Goal: Register for event/course

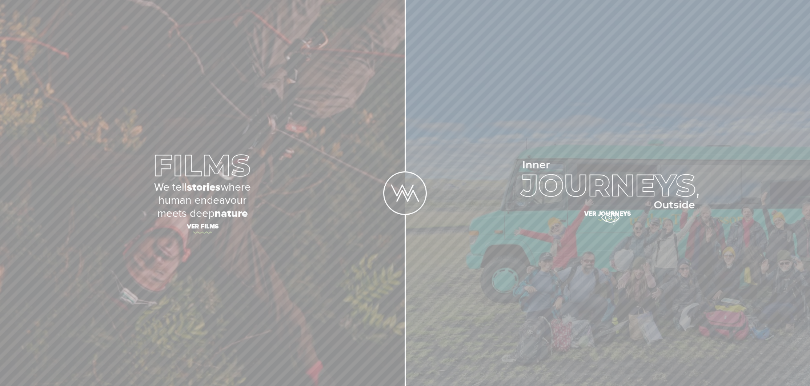
click at [610, 217] on span "Ver journeys" at bounding box center [607, 214] width 254 height 15
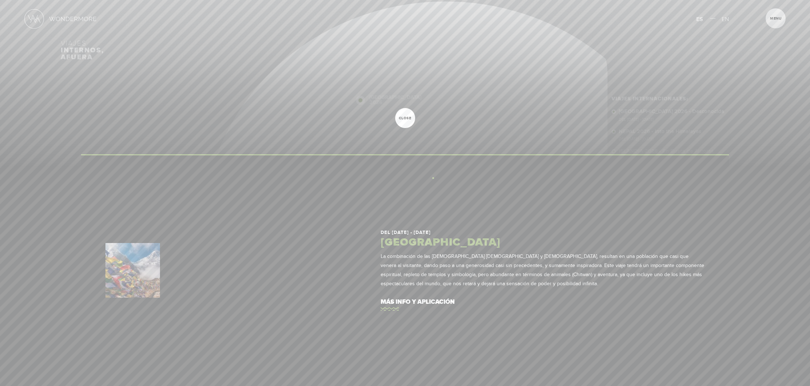
drag, startPoint x: 458, startPoint y: 165, endPoint x: 433, endPoint y: 178, distance: 28.0
click at [433, 0] on div "Inicio Viajes Internacionales Sobre Wondermore Viajes Pasados Viajes a la Medid…" at bounding box center [405, 0] width 810 height 0
click at [400, 120] on link "close" at bounding box center [405, 118] width 20 height 20
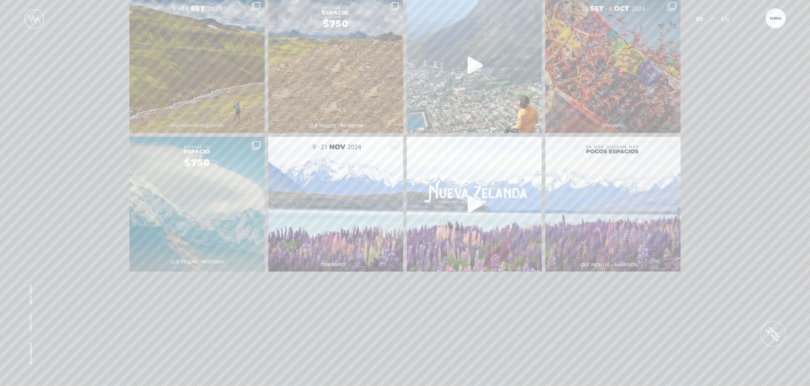
scroll to position [1724, 0]
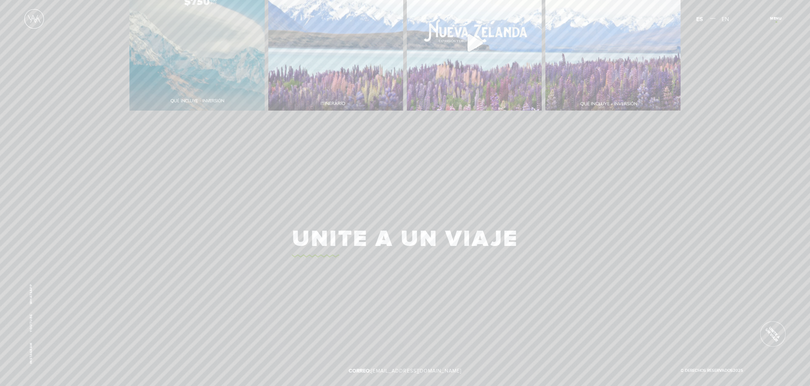
click at [777, 21] on span "Cerrar" at bounding box center [779, 21] width 24 height 8
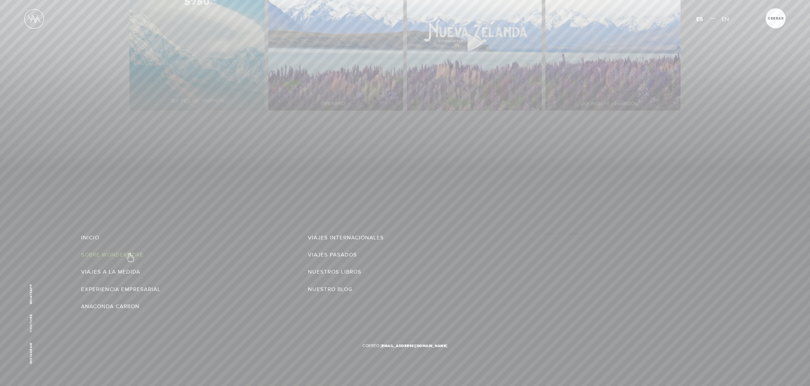
click at [129, 253] on link "Sobre Wondermore" at bounding box center [112, 255] width 63 height 12
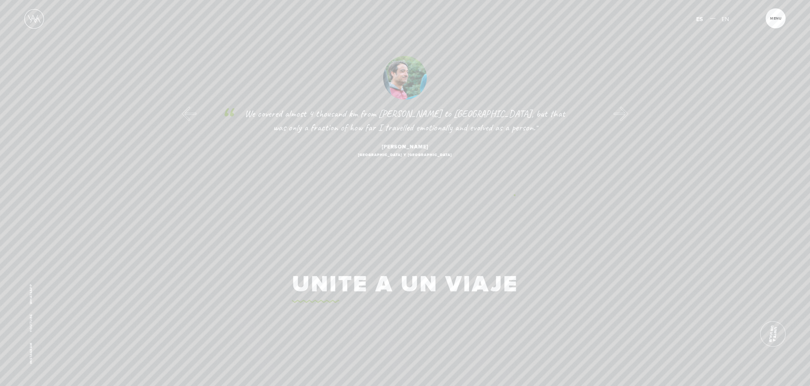
scroll to position [3545, 0]
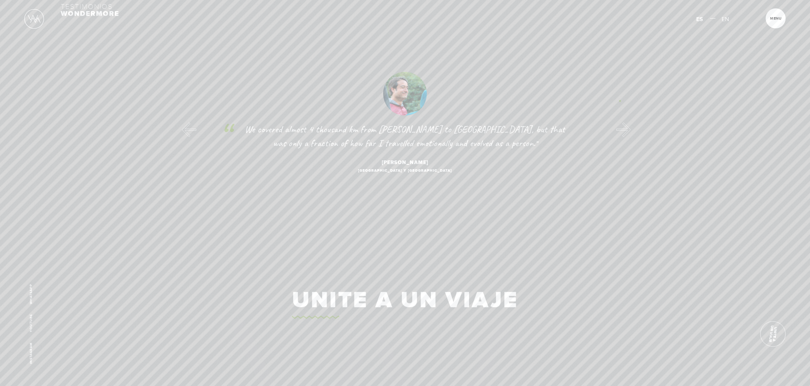
click at [620, 122] on button "Next" at bounding box center [623, 129] width 15 height 15
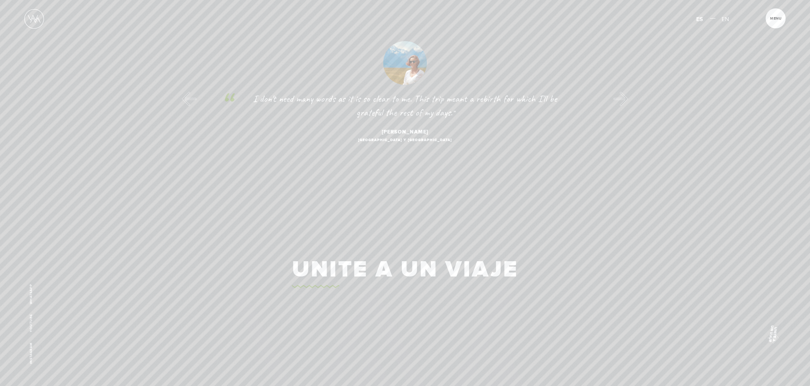
click at [770, 336] on span "Unite a un viaje" at bounding box center [772, 333] width 11 height 25
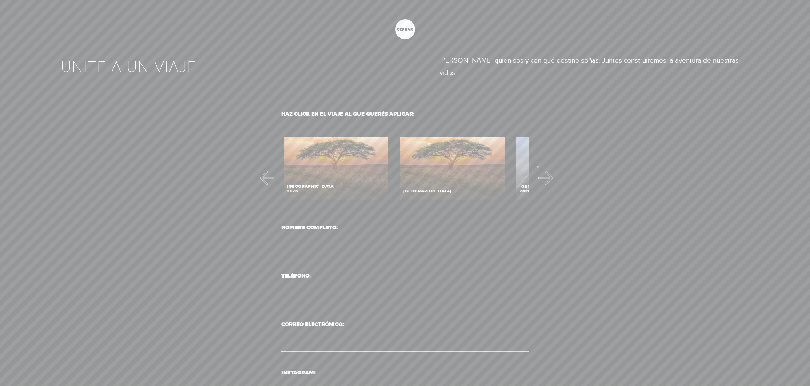
click at [538, 170] on button "Next" at bounding box center [545, 177] width 15 height 15
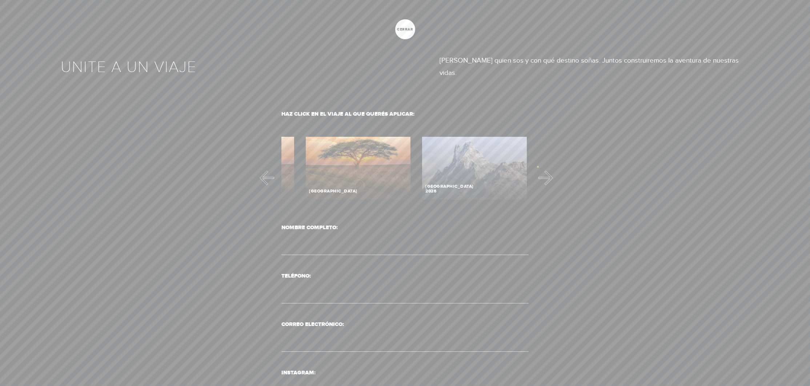
click at [538, 170] on button "Next" at bounding box center [545, 177] width 15 height 15
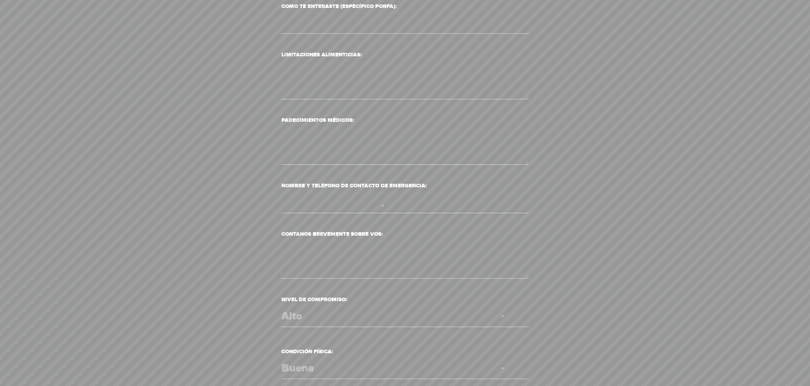
scroll to position [0, 0]
